Goal: Task Accomplishment & Management: Use online tool/utility

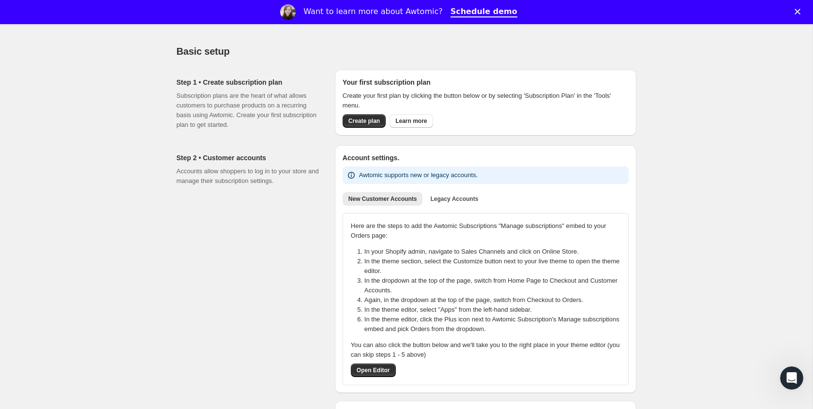
scroll to position [16, 0]
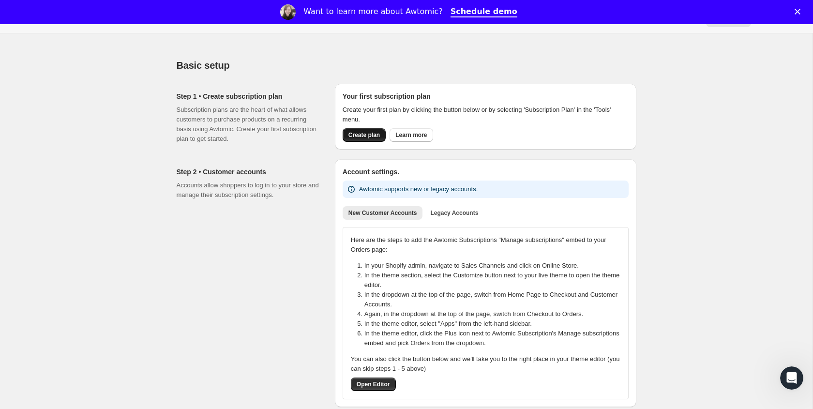
click at [360, 136] on span "Create plan" at bounding box center [363, 135] width 31 height 8
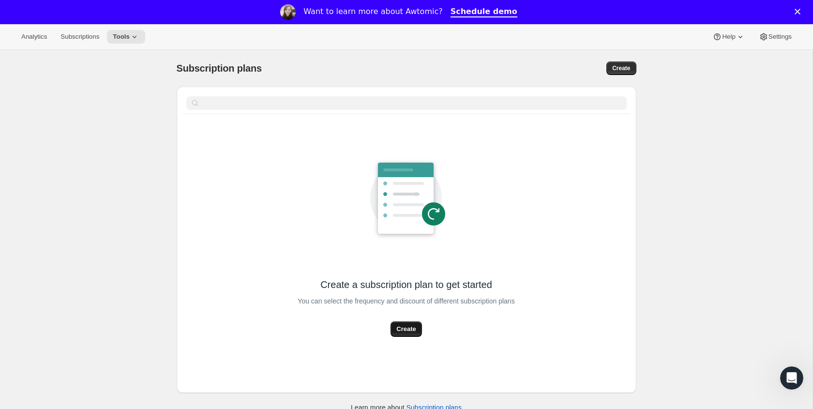
click at [404, 327] on span "Create" at bounding box center [405, 329] width 19 height 10
select select "WEEK"
select select "MONTH"
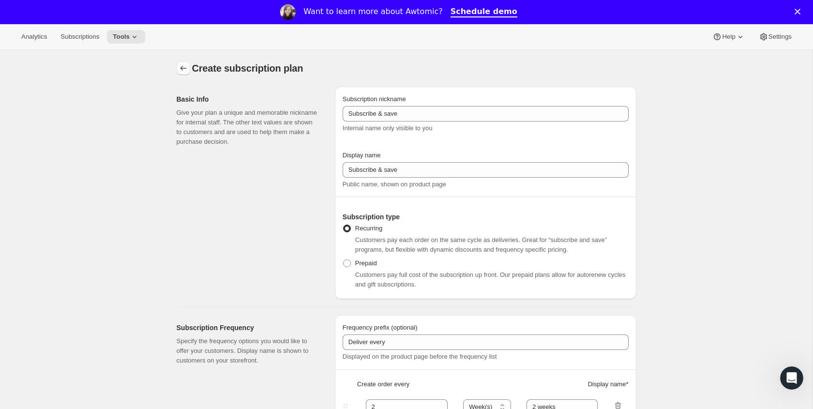
click at [185, 62] on button "Subscription plans" at bounding box center [184, 68] width 14 height 14
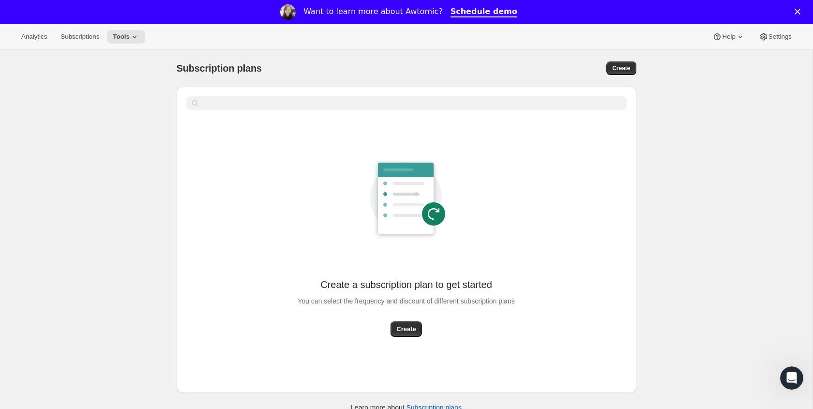
click at [184, 63] on span "Subscription plans" at bounding box center [219, 68] width 85 height 11
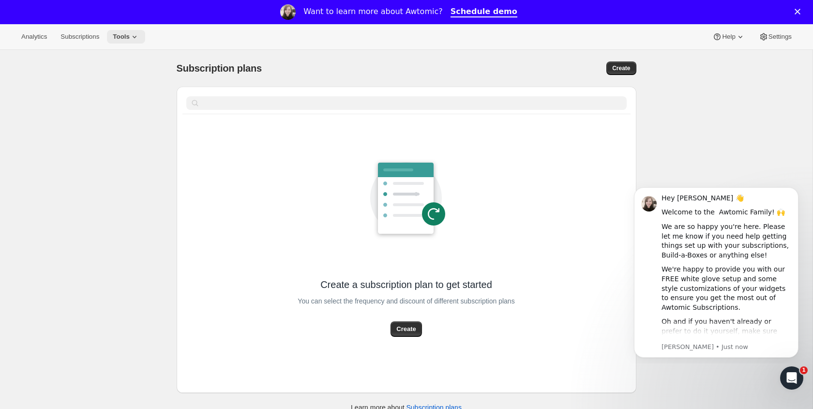
click at [122, 36] on span "Tools" at bounding box center [121, 37] width 17 height 8
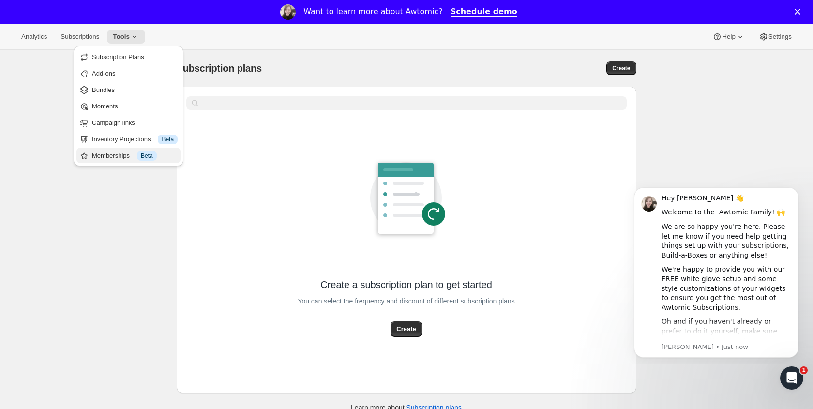
click at [129, 152] on div "Memberships Info Beta" at bounding box center [135, 156] width 86 height 10
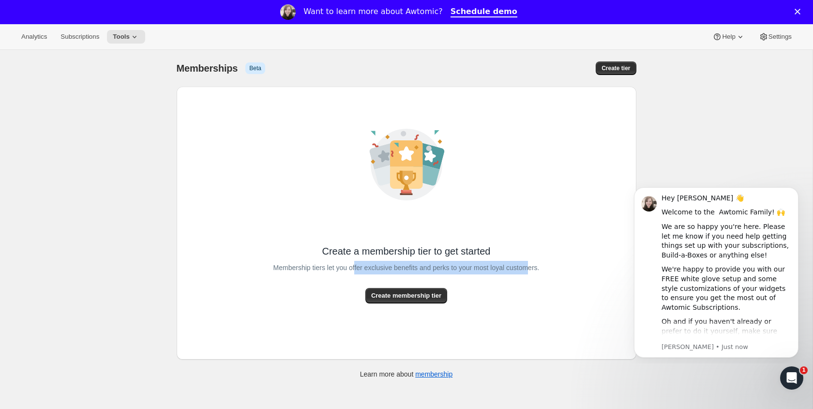
drag, startPoint x: 376, startPoint y: 268, endPoint x: 533, endPoint y: 269, distance: 157.8
click at [532, 269] on span "Membership tiers let you offer exclusive benefits and perks to your most loyal …" at bounding box center [406, 268] width 266 height 14
click at [533, 269] on span "Membership tiers let you offer exclusive benefits and perks to your most loyal …" at bounding box center [406, 268] width 266 height 14
click at [69, 43] on button "Subscriptions" at bounding box center [80, 37] width 50 height 14
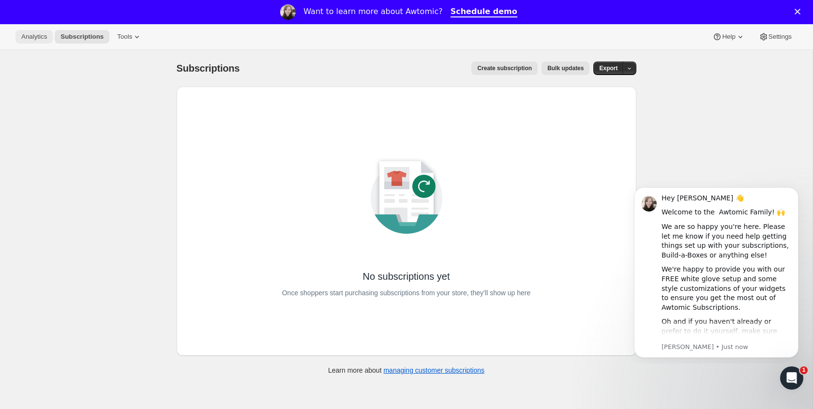
click at [42, 39] on span "Analytics" at bounding box center [34, 37] width 26 height 8
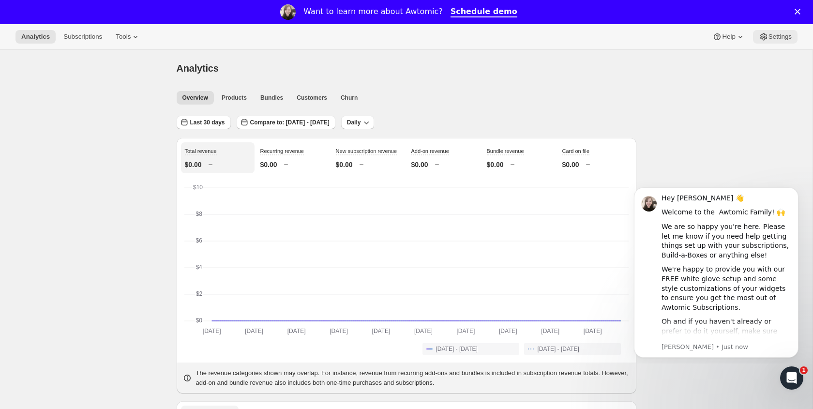
click at [764, 40] on icon at bounding box center [764, 37] width 10 height 10
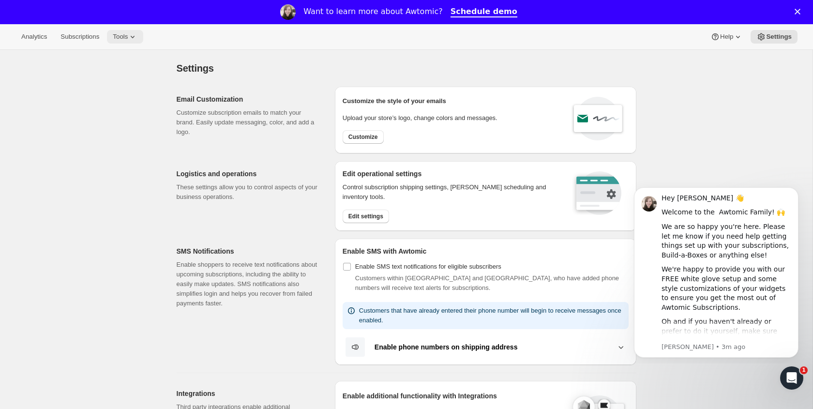
click at [123, 35] on span "Tools" at bounding box center [120, 37] width 15 height 8
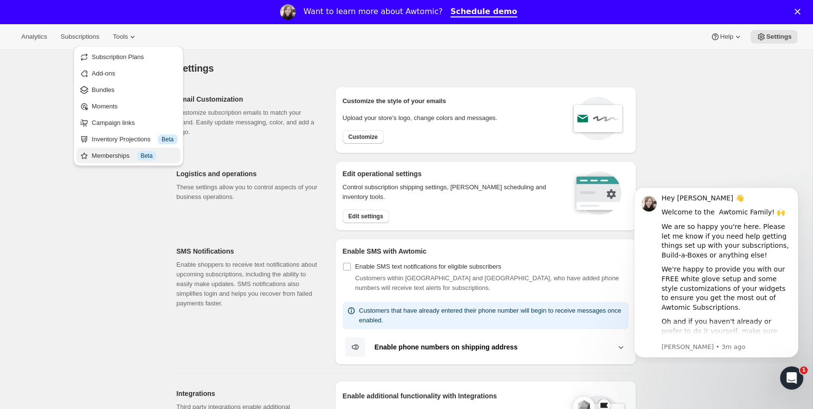
click at [119, 155] on div "Memberships Info Beta" at bounding box center [135, 156] width 86 height 10
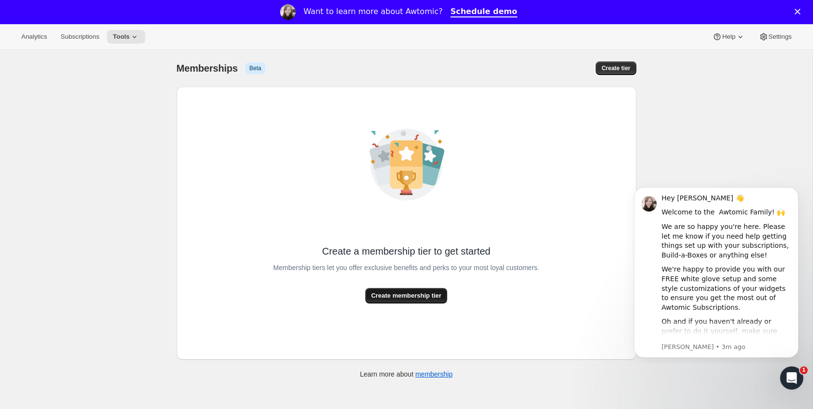
click at [389, 298] on span "Create membership tier" at bounding box center [406, 296] width 70 height 10
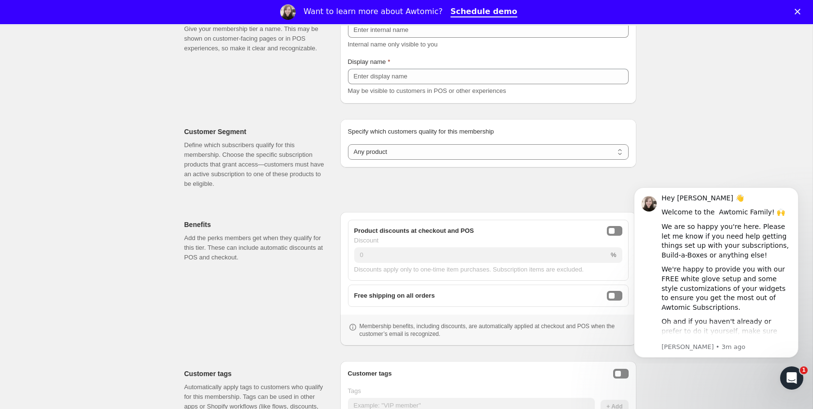
scroll to position [94, 0]
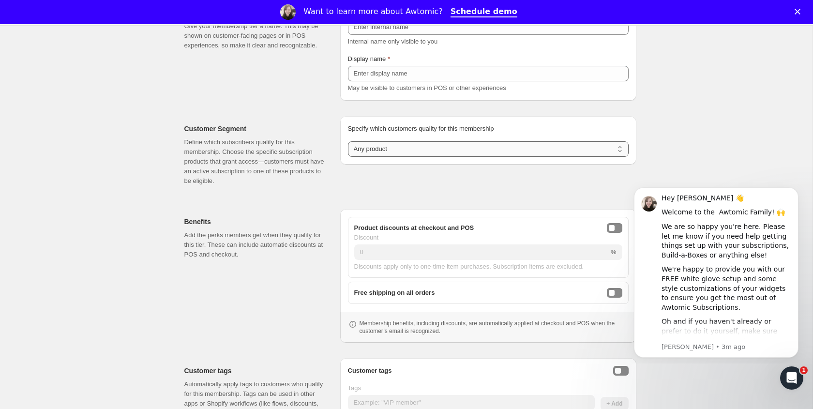
click at [384, 147] on select "Any product Subscribe to specific product(s) Subscribe to specific variant(s)" at bounding box center [488, 148] width 281 height 15
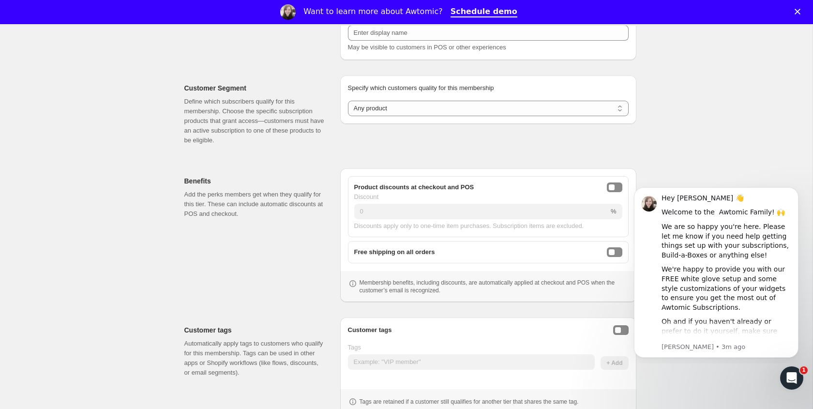
scroll to position [169, 0]
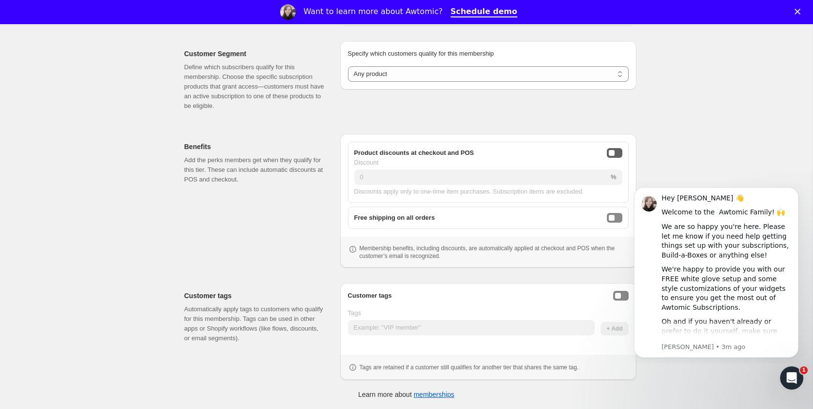
click at [617, 152] on button "onlineDiscountEnabled" at bounding box center [614, 153] width 15 height 10
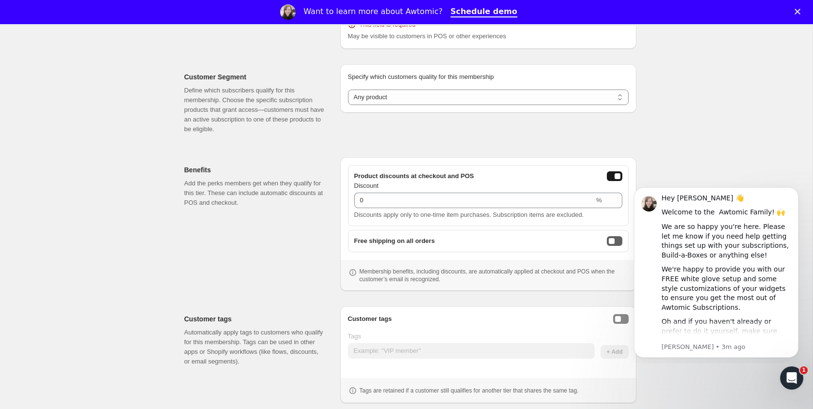
click at [615, 242] on button "freeShippingEnabled" at bounding box center [614, 241] width 15 height 10
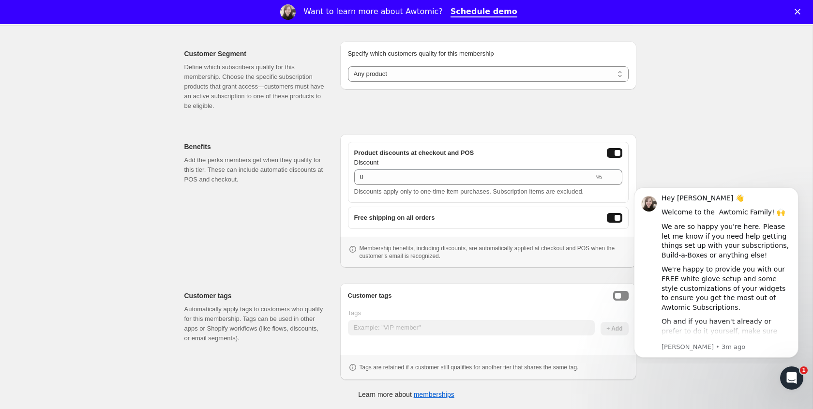
scroll to position [0, 0]
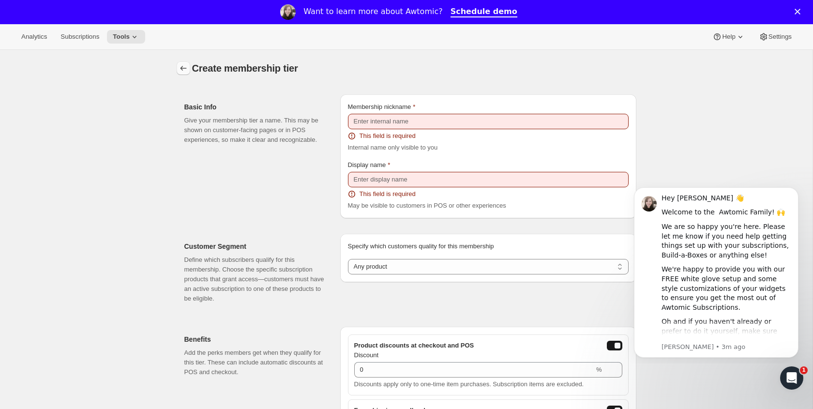
click at [178, 65] on button "Memberships" at bounding box center [184, 68] width 14 height 14
